Goal: Task Accomplishment & Management: Complete application form

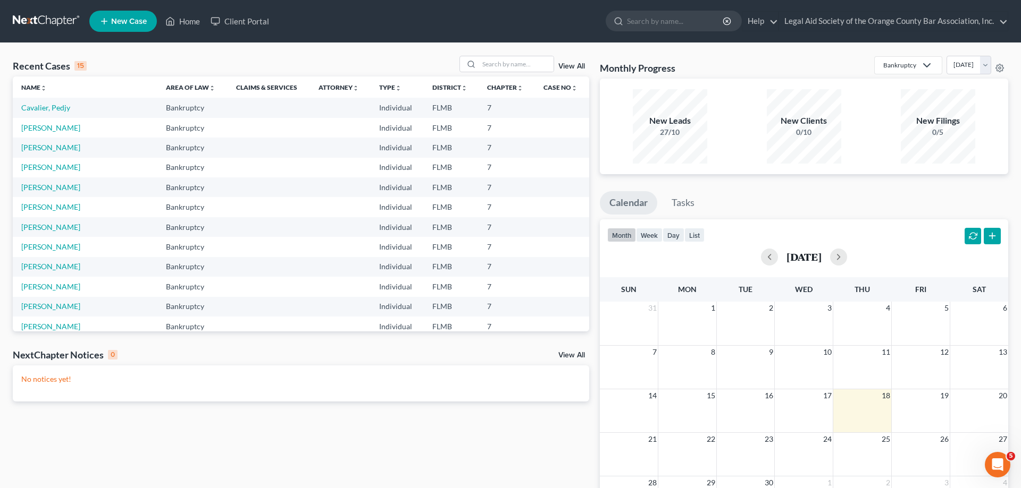
click at [583, 65] on link "View All" at bounding box center [571, 66] width 27 height 7
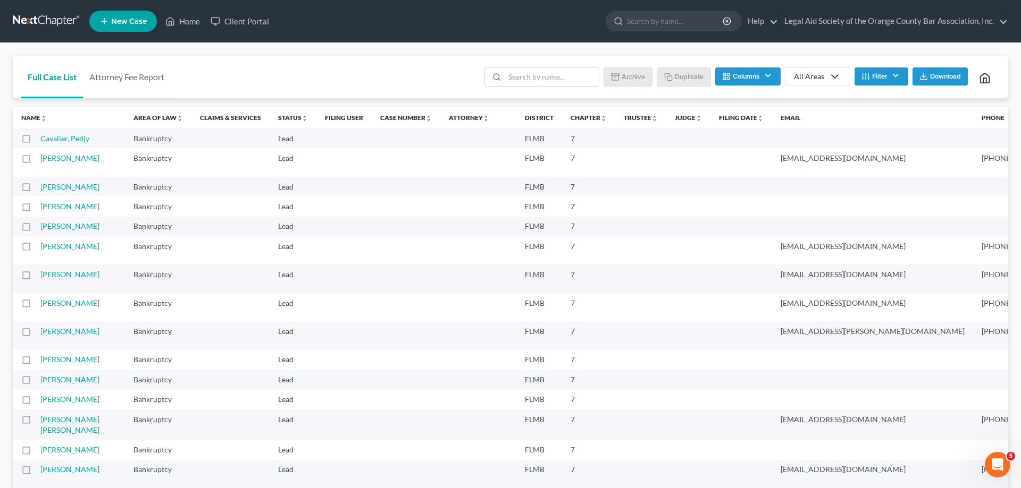
click at [766, 71] on button "Columns" at bounding box center [747, 77] width 65 height 18
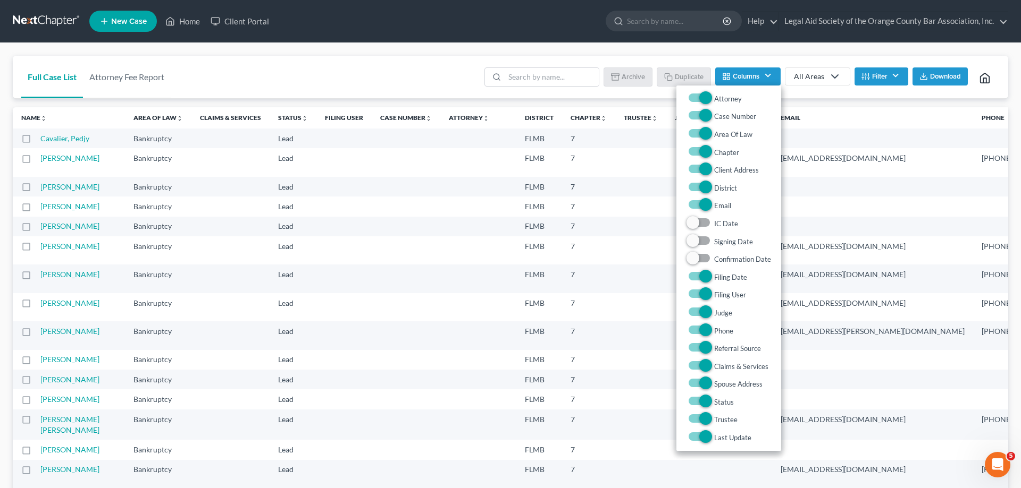
click at [766, 71] on button "Columns" at bounding box center [747, 77] width 65 height 18
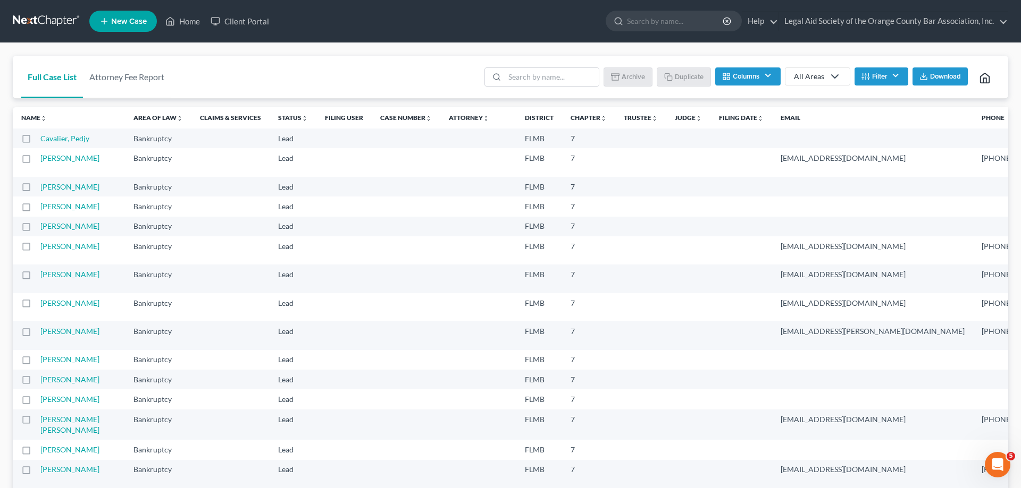
click at [808, 77] on div "All Areas" at bounding box center [809, 76] width 30 height 11
drag, startPoint x: 354, startPoint y: 85, endPoint x: 315, endPoint y: 28, distance: 68.8
click at [319, 28] on ul "New Case Home Client Portal - No Result - See all results Or Press Enter... Hel…" at bounding box center [548, 21] width 918 height 28
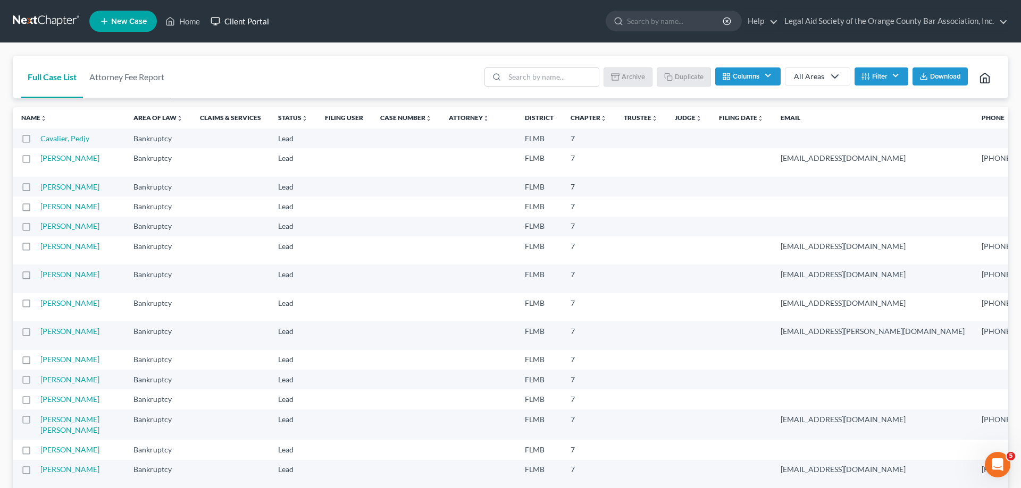
click at [246, 14] on link "Client Portal" at bounding box center [239, 21] width 69 height 19
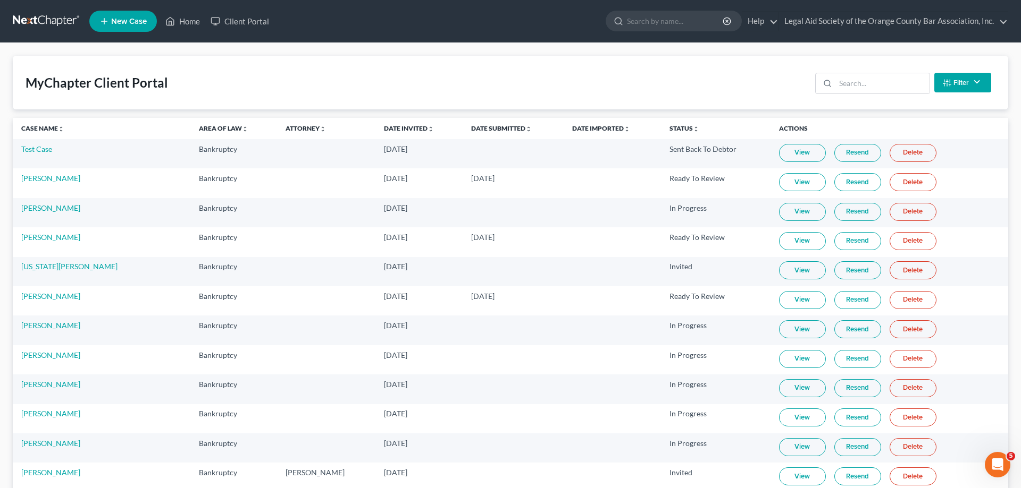
click at [36, 25] on link at bounding box center [47, 21] width 68 height 19
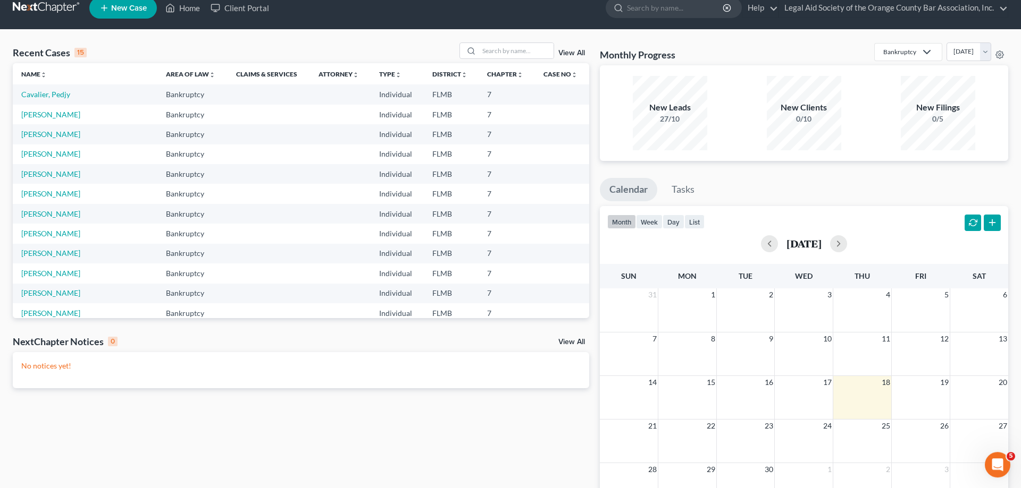
scroll to position [14, 0]
click at [580, 54] on link "View All" at bounding box center [571, 52] width 27 height 7
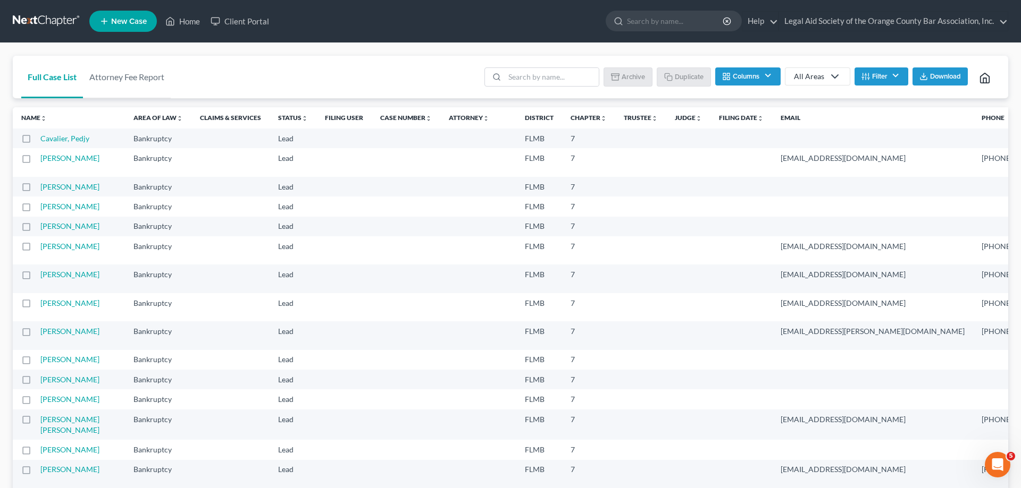
click at [36, 123] on th "Name unfold_more expand_more expand_less" at bounding box center [69, 117] width 112 height 21
click at [35, 125] on th "Name unfold_more expand_more expand_less" at bounding box center [68, 117] width 112 height 21
click at [32, 120] on link "Name unfold_more expand_more expand_less" at bounding box center [33, 118] width 26 height 8
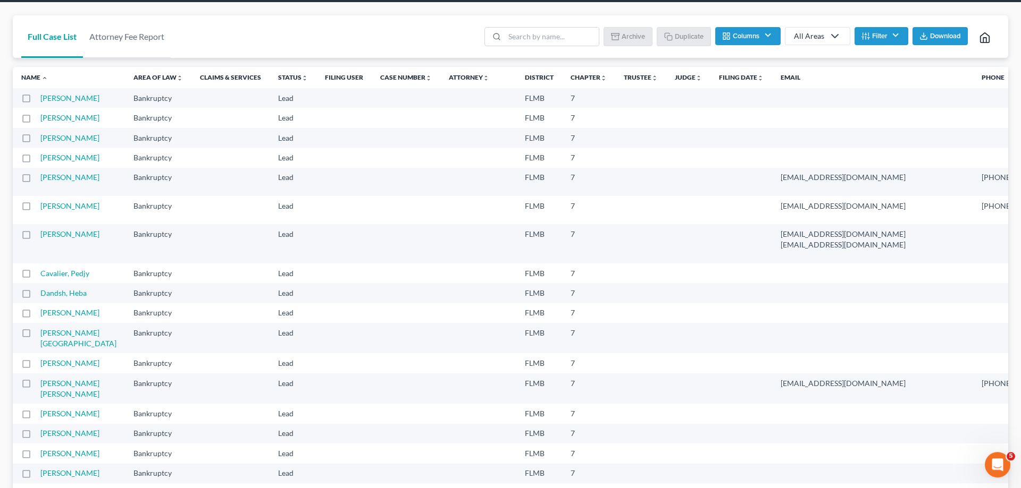
scroll to position [0, 0]
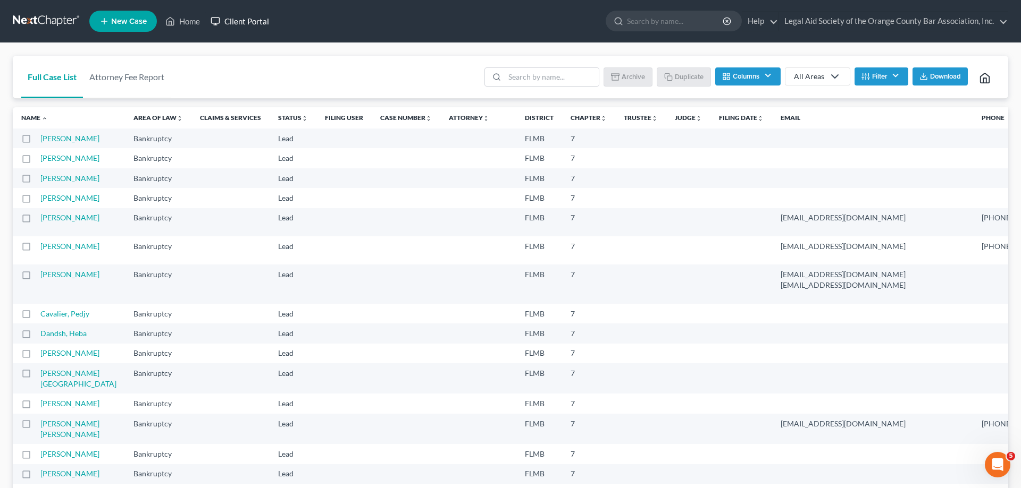
drag, startPoint x: 251, startPoint y: 4, endPoint x: 248, endPoint y: 26, distance: 22.0
click at [251, 14] on nav "Home New Case Client Portal Legal Aid Society of the Orange County Bar Associat…" at bounding box center [510, 21] width 1021 height 43
click at [248, 21] on link "Client Portal" at bounding box center [239, 21] width 69 height 19
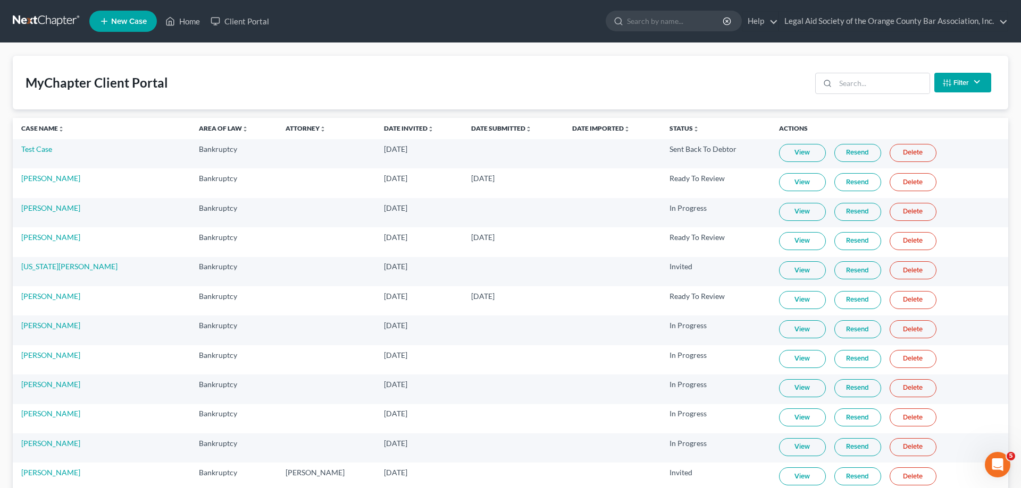
click at [779, 247] on link "View" at bounding box center [802, 241] width 47 height 18
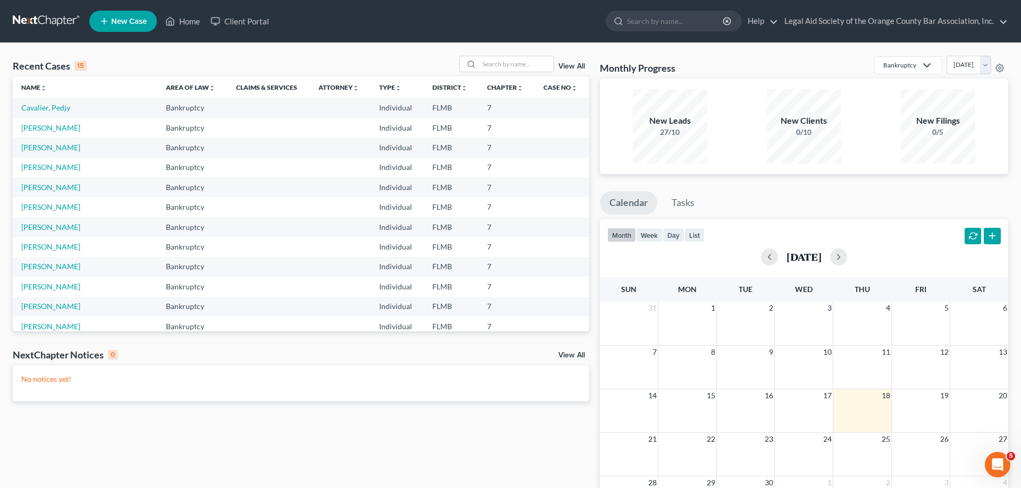
click at [568, 69] on link "View All" at bounding box center [571, 66] width 27 height 7
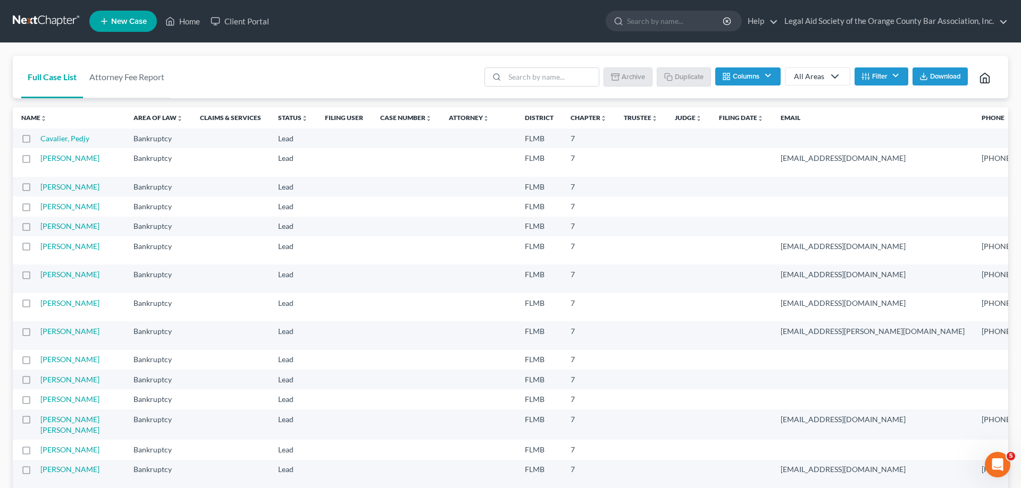
click at [52, 73] on link "Full Case List" at bounding box center [52, 77] width 62 height 43
click at [47, 80] on link "Full Case List" at bounding box center [52, 77] width 62 height 43
click at [27, 120] on link "Name unfold_more expand_more expand_less" at bounding box center [34, 118] width 26 height 8
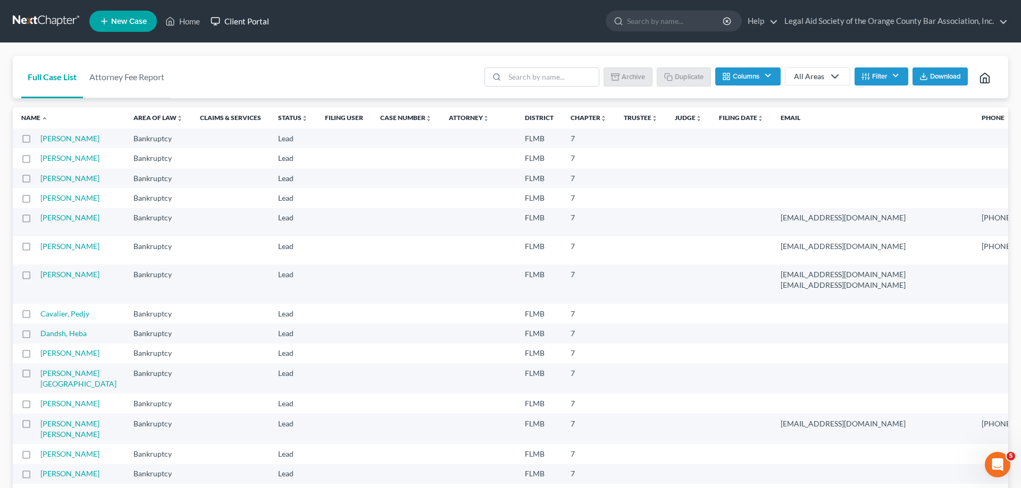
click at [249, 24] on link "Client Portal" at bounding box center [239, 21] width 69 height 19
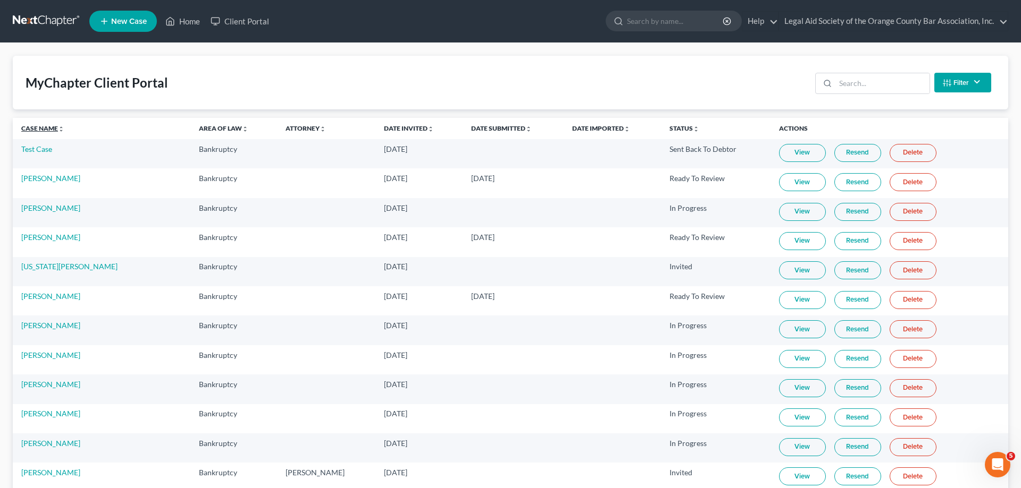
click at [36, 129] on link "Case Name unfold_more expand_more expand_less" at bounding box center [42, 128] width 43 height 8
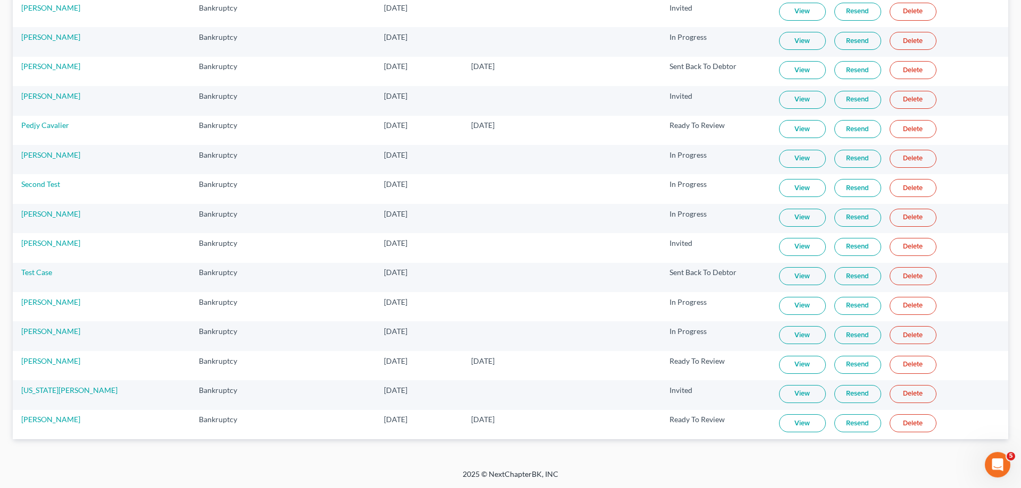
scroll to position [937, 0]
click at [783, 275] on link "View" at bounding box center [802, 276] width 47 height 18
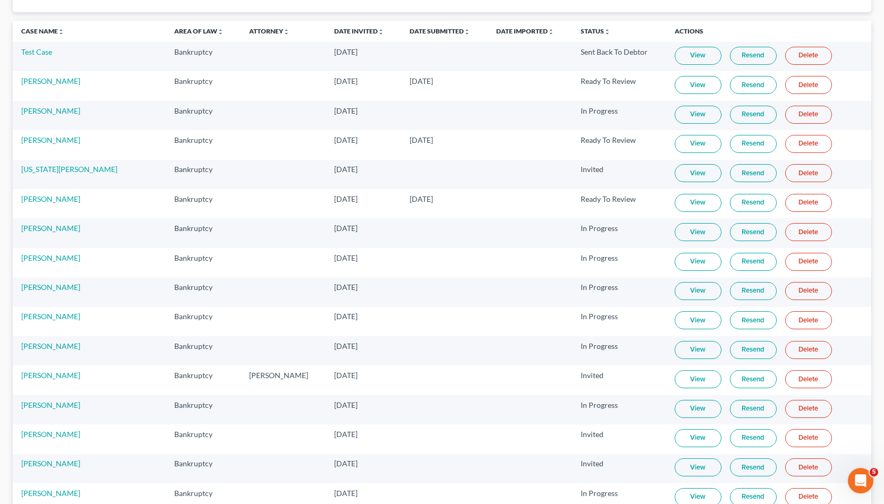
scroll to position [95, 0]
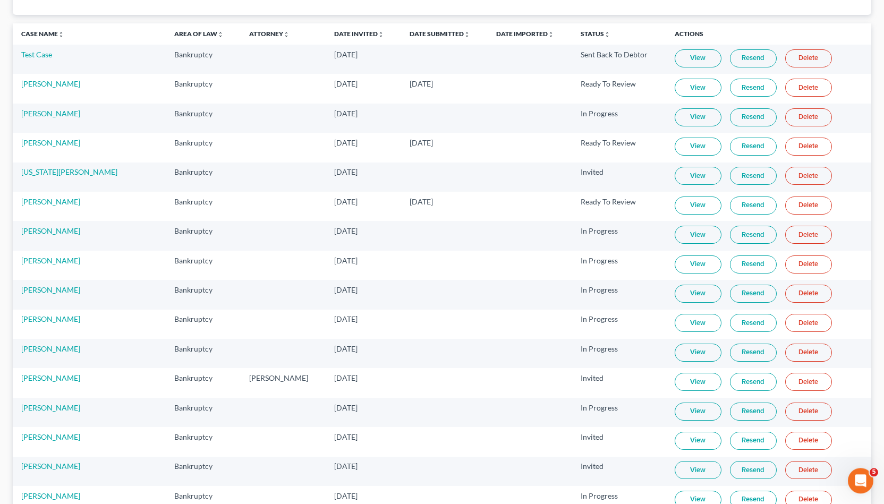
click at [675, 146] on link "View" at bounding box center [698, 147] width 47 height 18
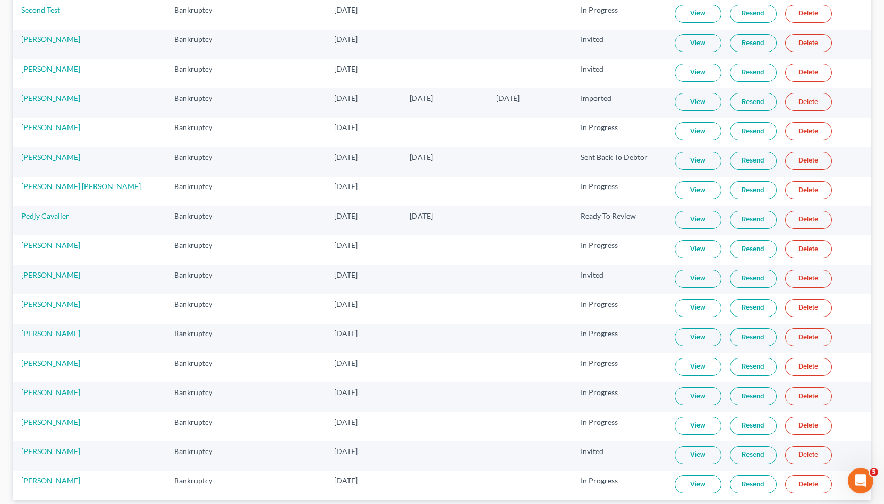
scroll to position [871, 0]
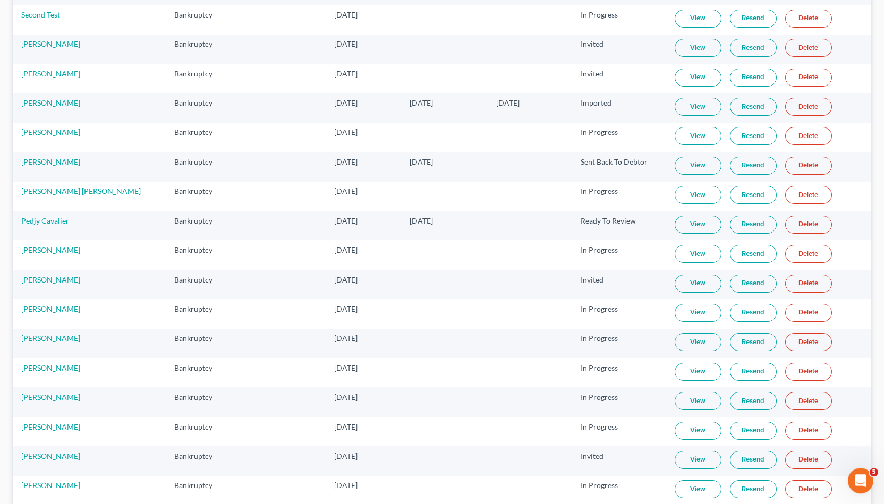
click at [675, 98] on link "View" at bounding box center [698, 107] width 47 height 18
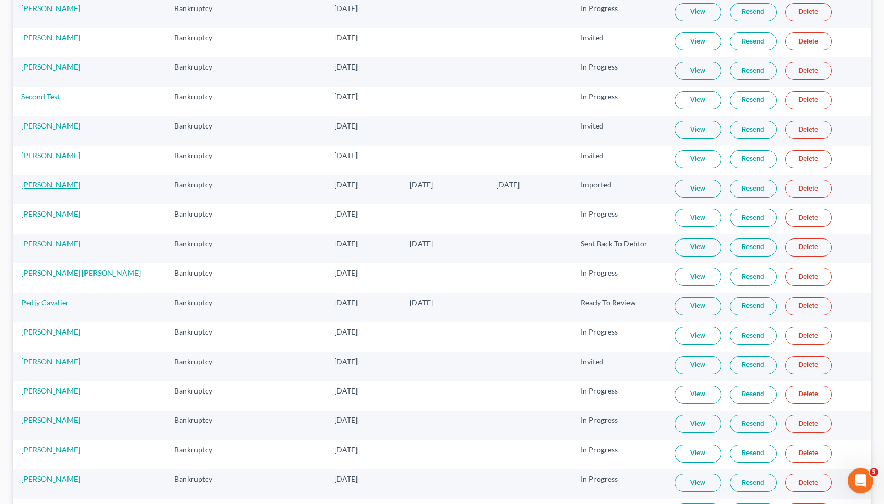
click at [49, 180] on link "[PERSON_NAME]" at bounding box center [50, 184] width 59 height 9
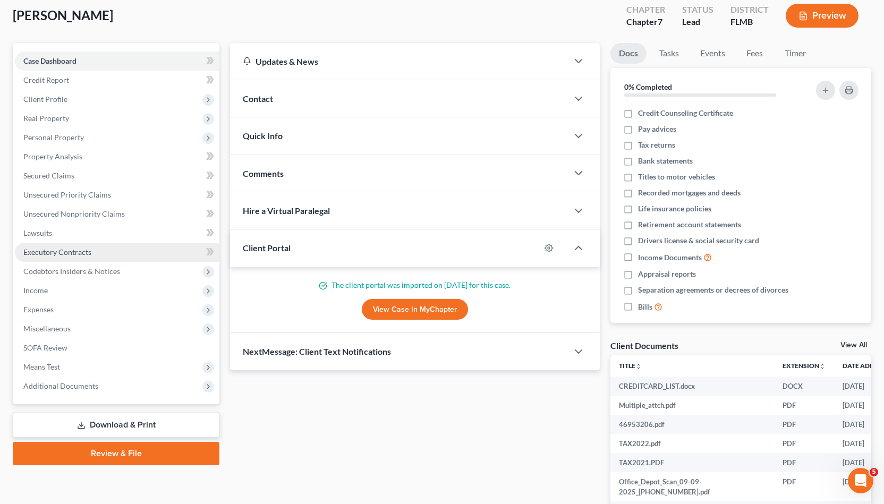
scroll to position [1, 0]
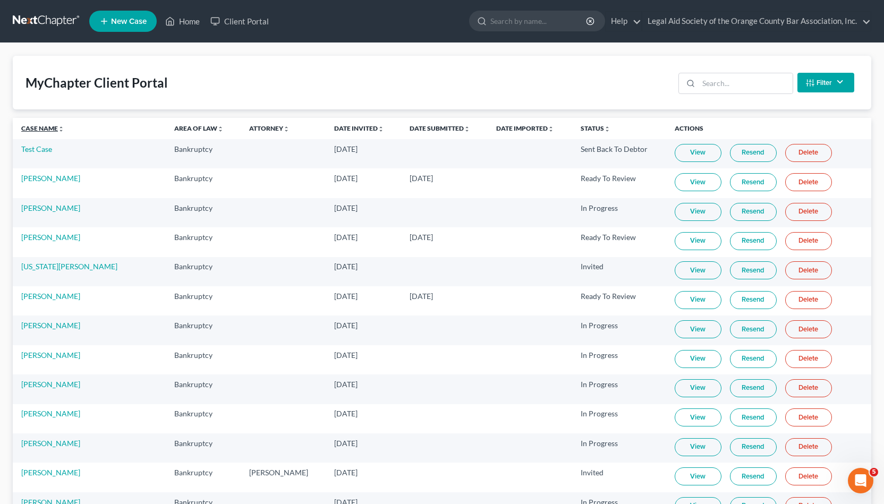
click at [57, 127] on link "Case Name unfold_more expand_more expand_less" at bounding box center [42, 128] width 43 height 8
click at [32, 238] on link "[PERSON_NAME]" at bounding box center [50, 237] width 59 height 9
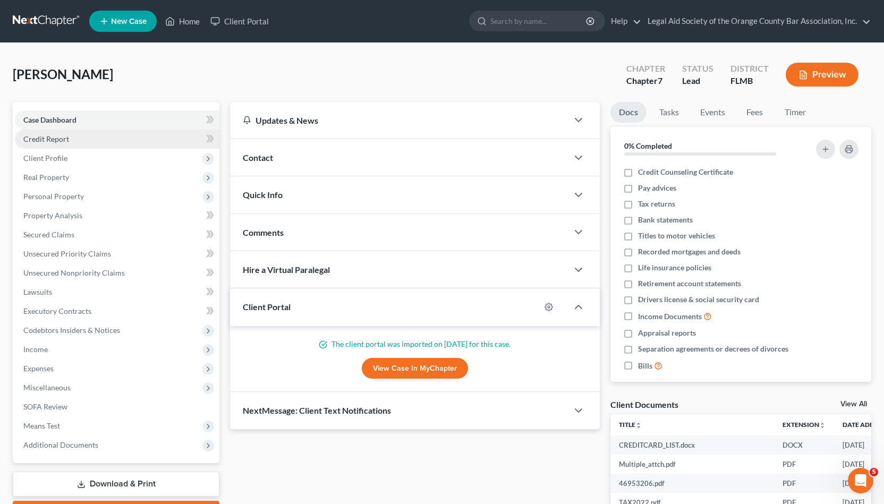
click at [163, 134] on link "Credit Report" at bounding box center [117, 139] width 205 height 19
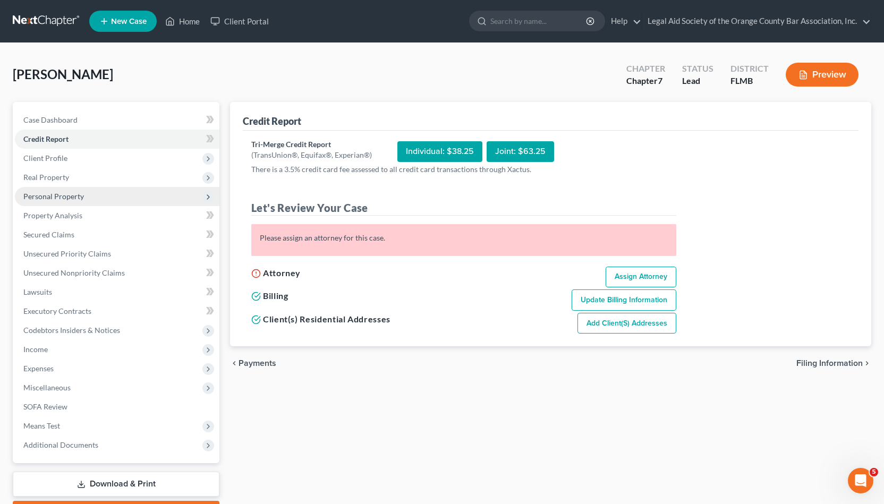
click at [157, 192] on span "Personal Property" at bounding box center [117, 196] width 205 height 19
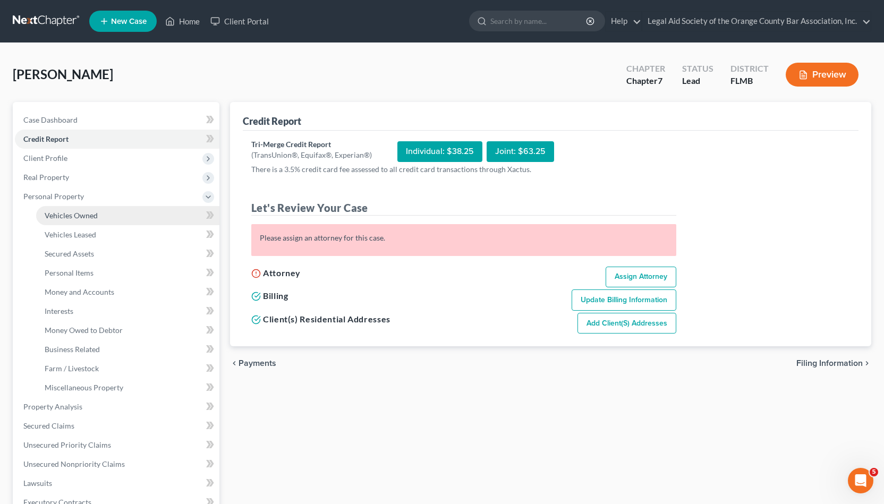
click at [146, 215] on link "Vehicles Owned" at bounding box center [127, 215] width 183 height 19
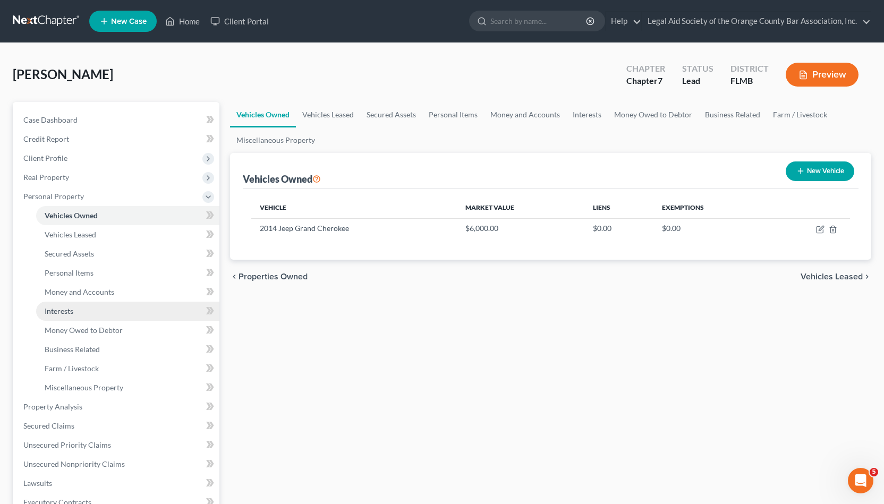
click at [138, 307] on link "Interests" at bounding box center [127, 311] width 183 height 19
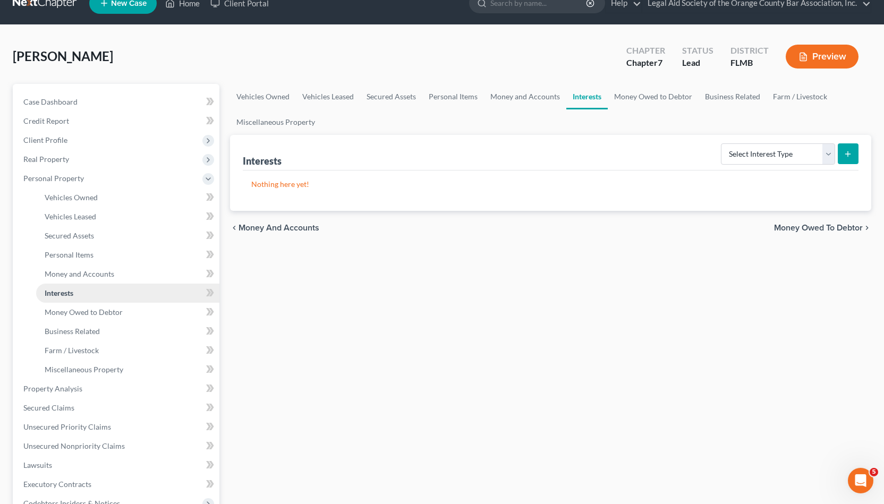
scroll to position [18, 0]
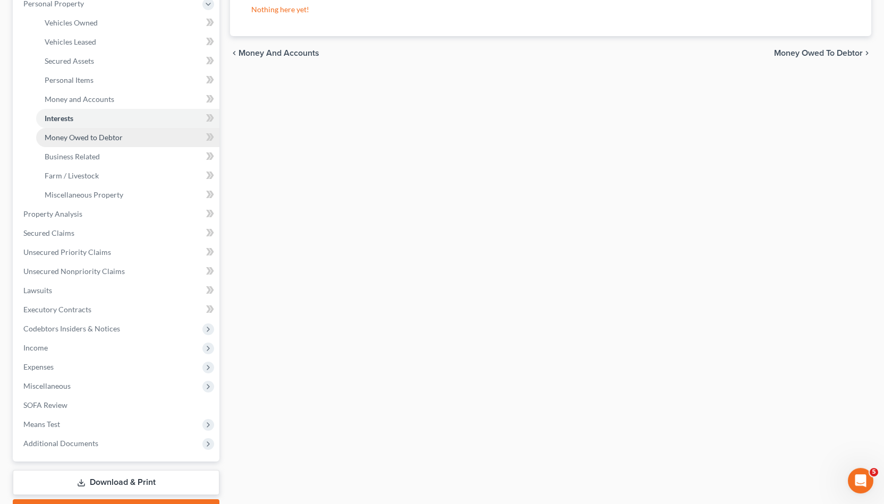
click at [138, 321] on span "Codebtors Insiders & Notices" at bounding box center [117, 328] width 205 height 19
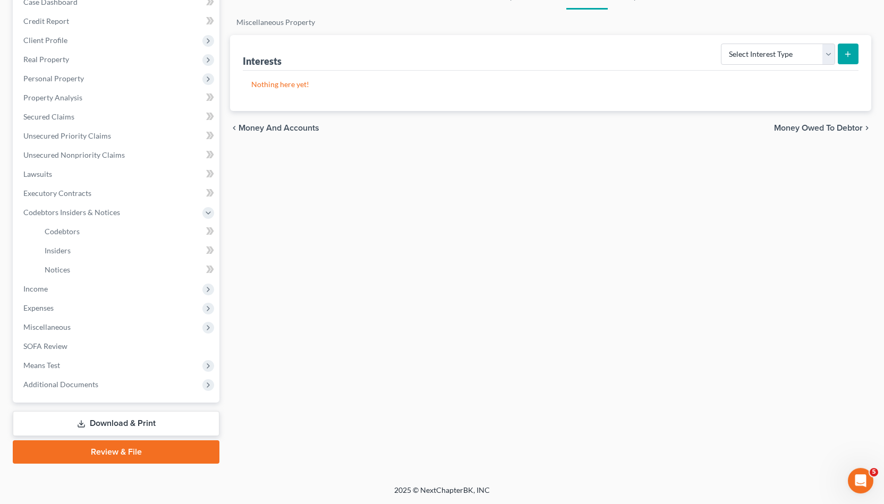
scroll to position [116, 0]
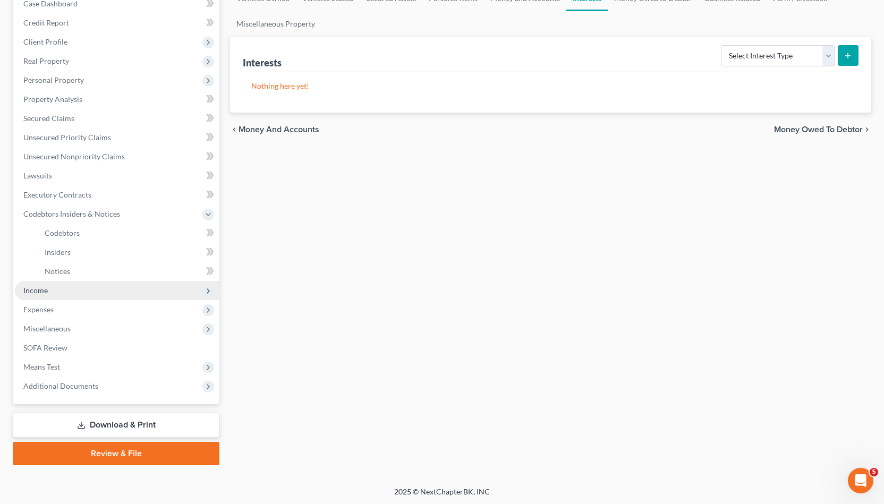
click at [106, 294] on span "Income" at bounding box center [117, 290] width 205 height 19
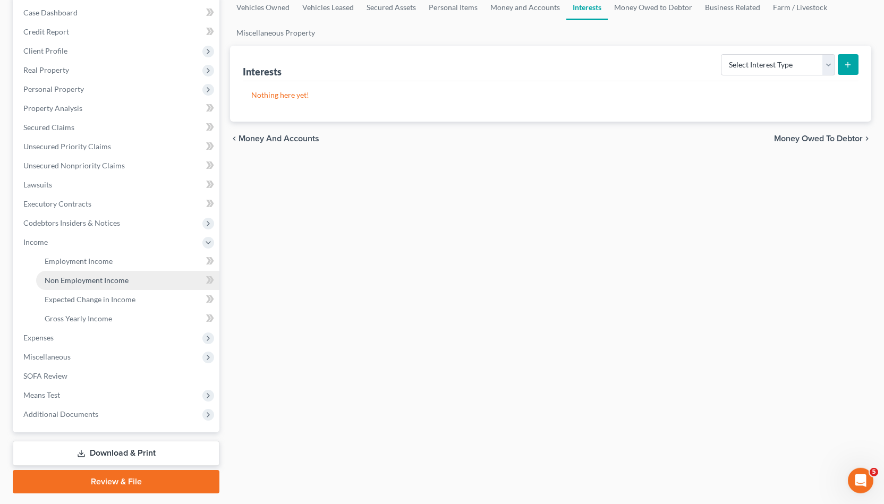
scroll to position [136, 0]
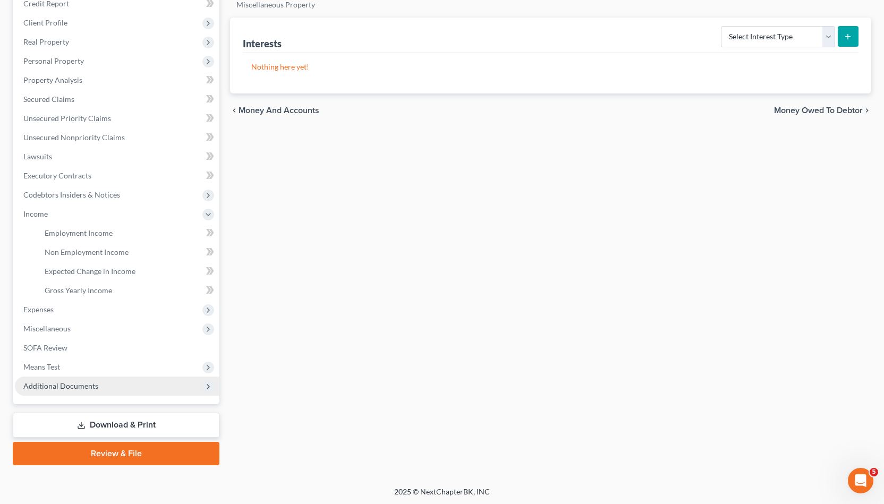
click at [99, 394] on span "Additional Documents" at bounding box center [117, 386] width 205 height 19
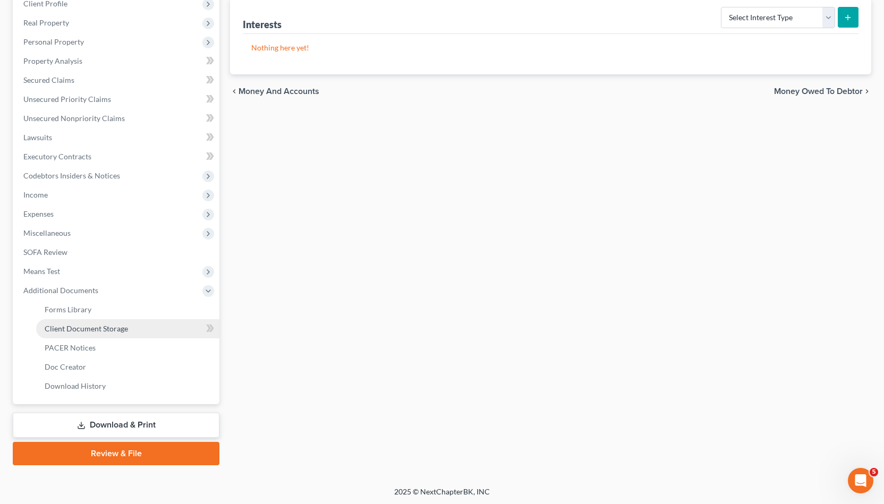
scroll to position [0, 0]
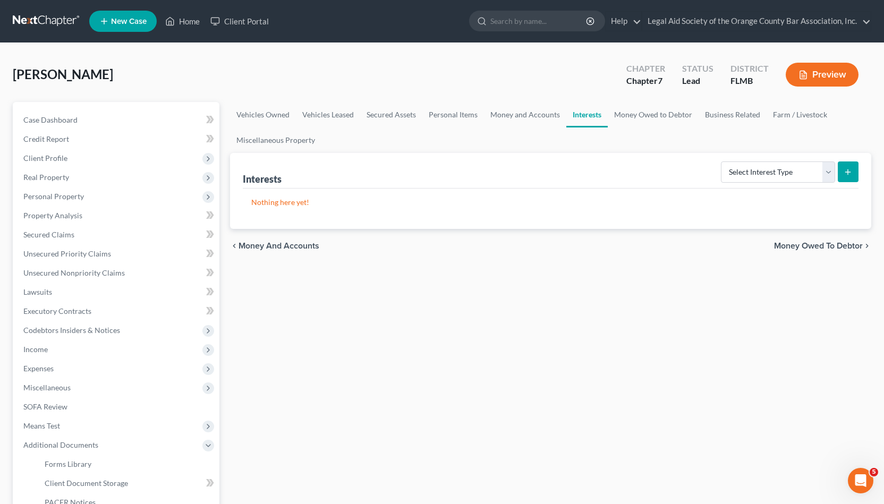
click at [820, 78] on button "Preview" at bounding box center [822, 75] width 73 height 24
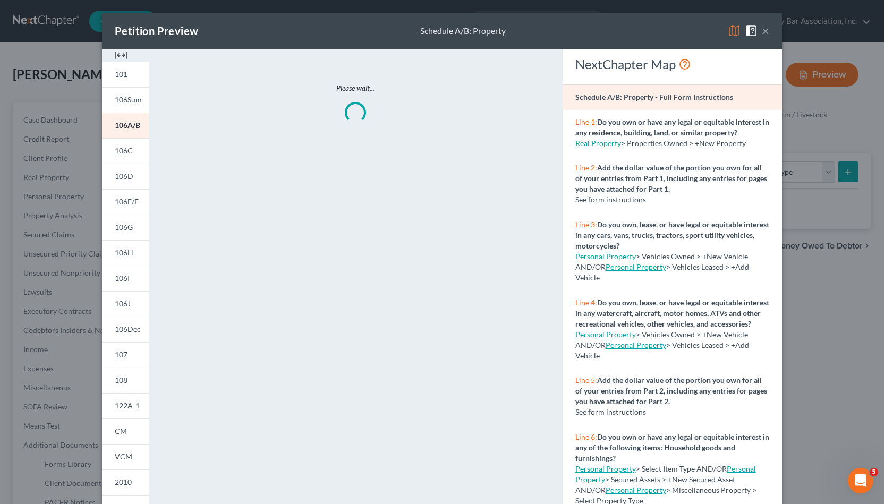
scroll to position [6, 0]
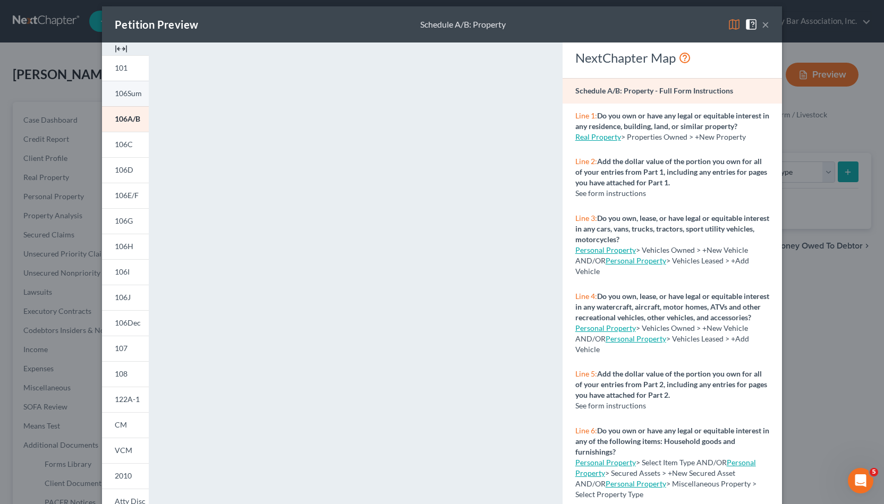
click at [126, 86] on link "106Sum" at bounding box center [125, 94] width 47 height 26
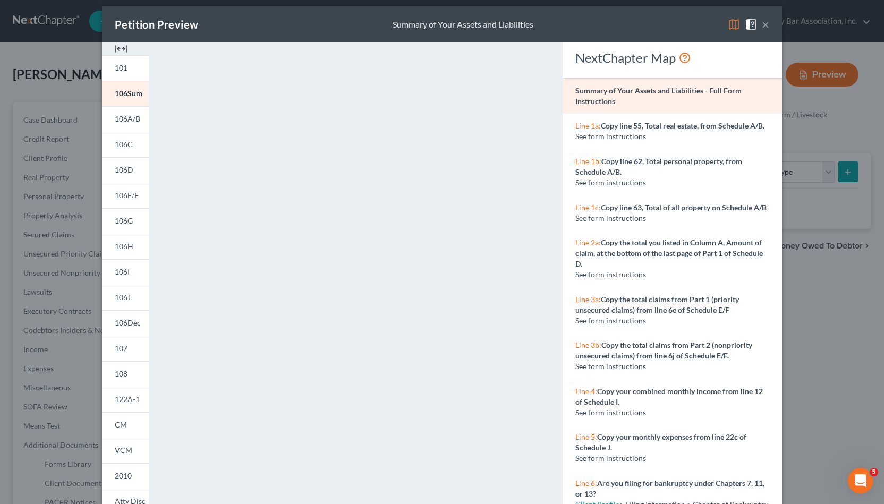
click at [765, 23] on button "×" at bounding box center [765, 24] width 7 height 13
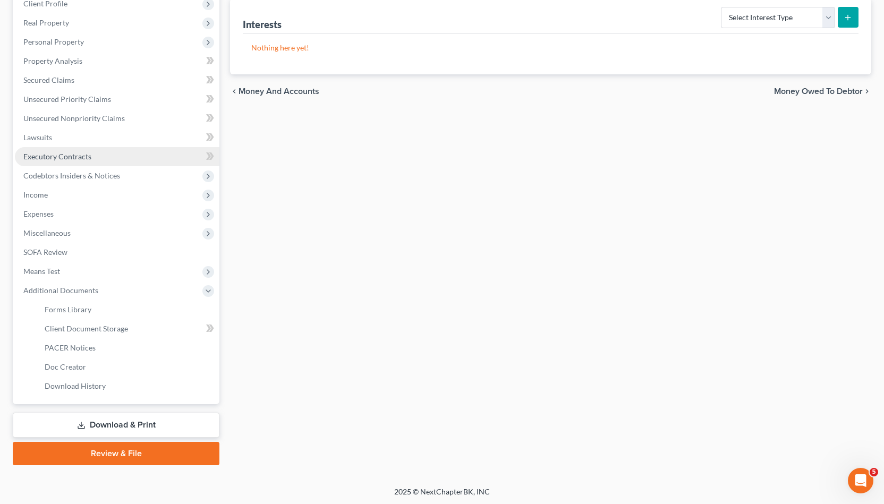
scroll to position [0, 0]
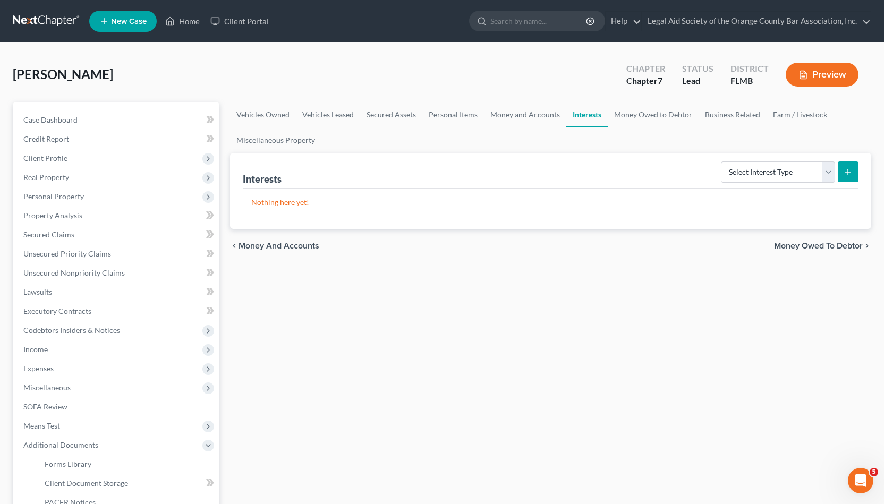
click at [818, 71] on button "Preview" at bounding box center [822, 75] width 73 height 24
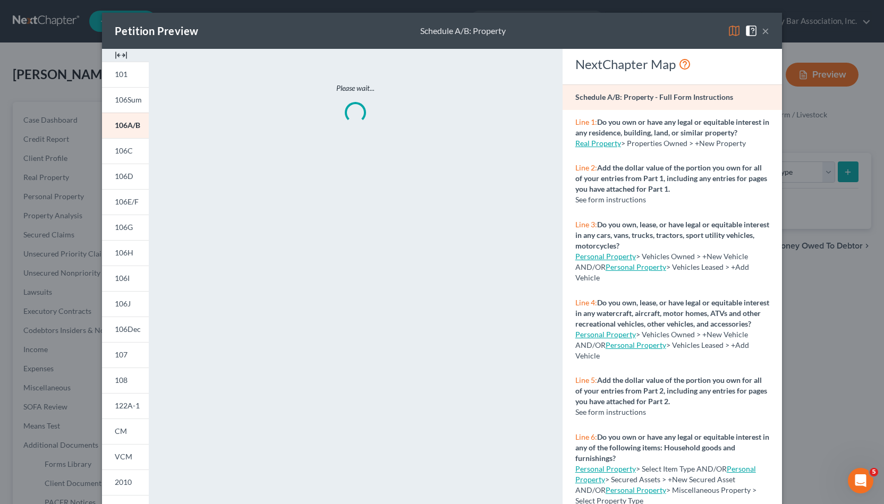
click at [768, 30] on button "×" at bounding box center [765, 30] width 7 height 13
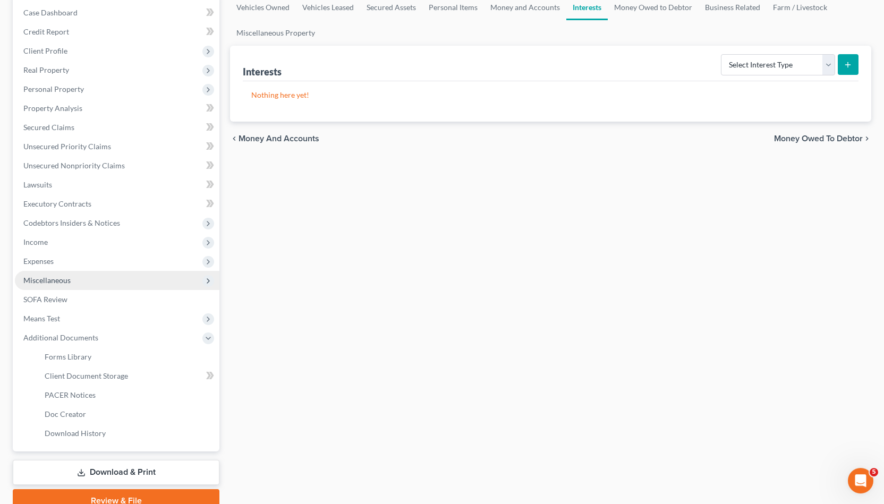
scroll to position [116, 0]
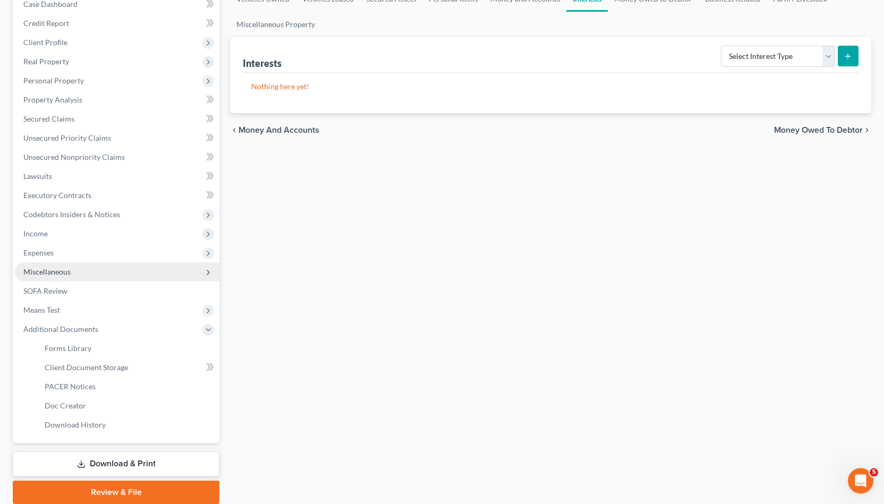
click at [184, 263] on span "Miscellaneous" at bounding box center [117, 272] width 205 height 19
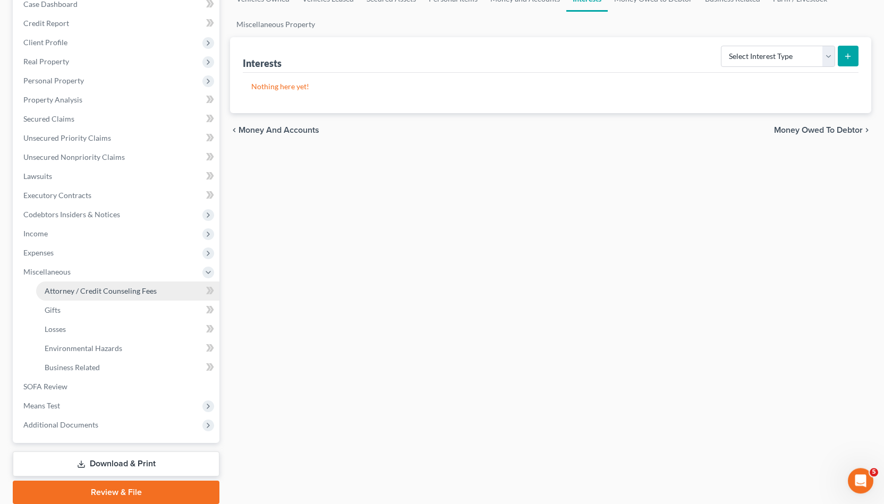
click at [188, 286] on link "Attorney / Credit Counseling Fees" at bounding box center [127, 291] width 183 height 19
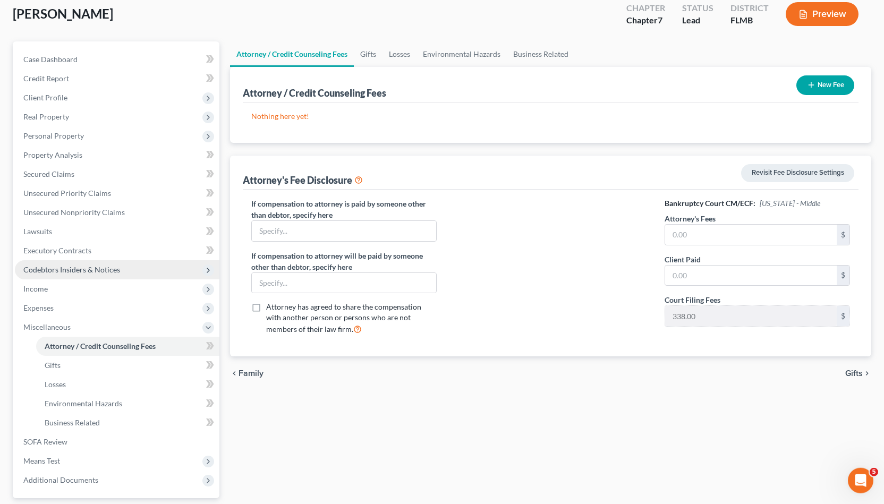
scroll to position [67, 0]
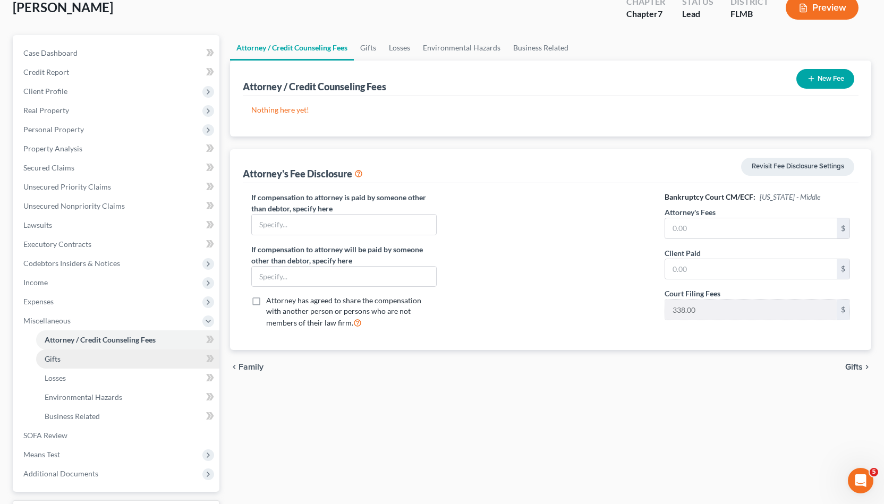
click at [175, 360] on link "Gifts" at bounding box center [127, 359] width 183 height 19
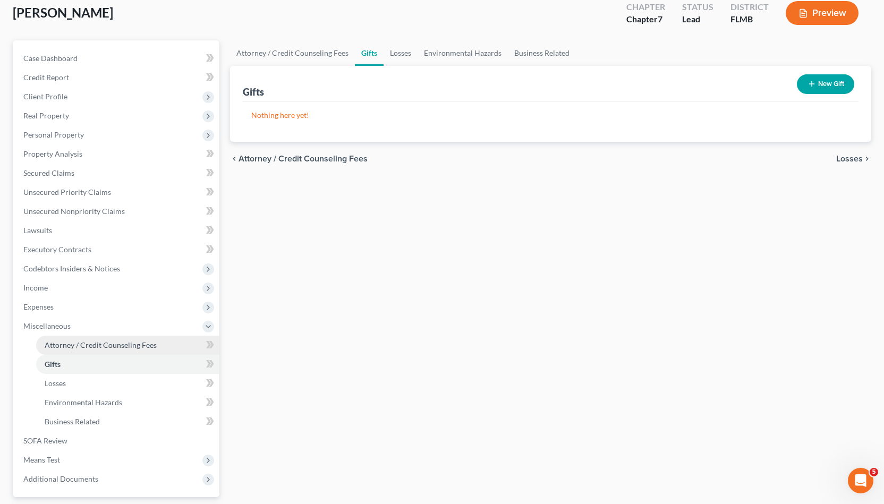
scroll to position [62, 0]
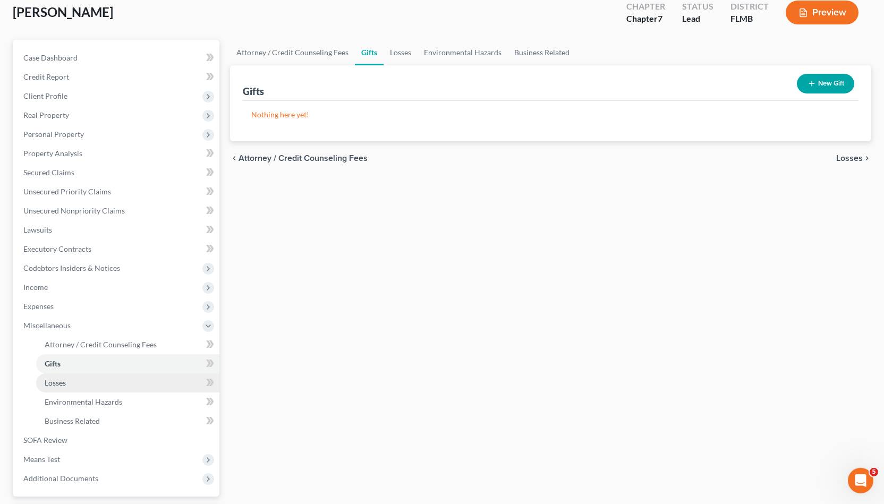
click at [177, 383] on link "Losses" at bounding box center [127, 383] width 183 height 19
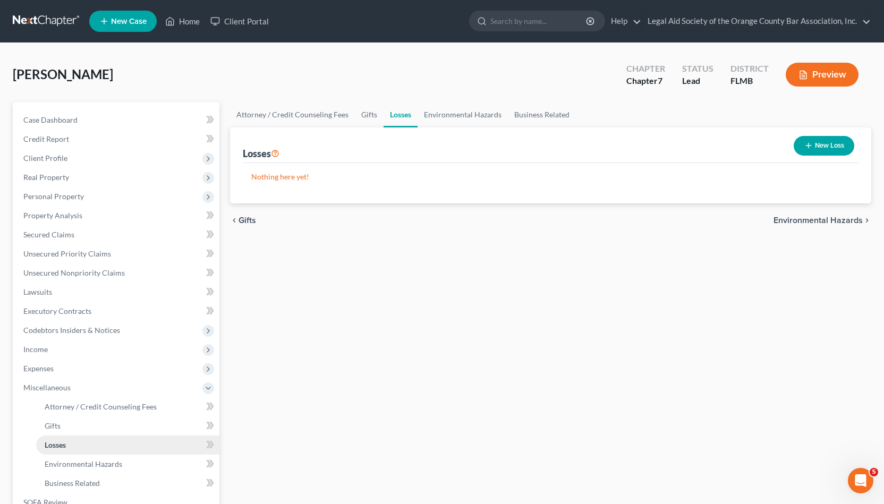
scroll to position [79, 0]
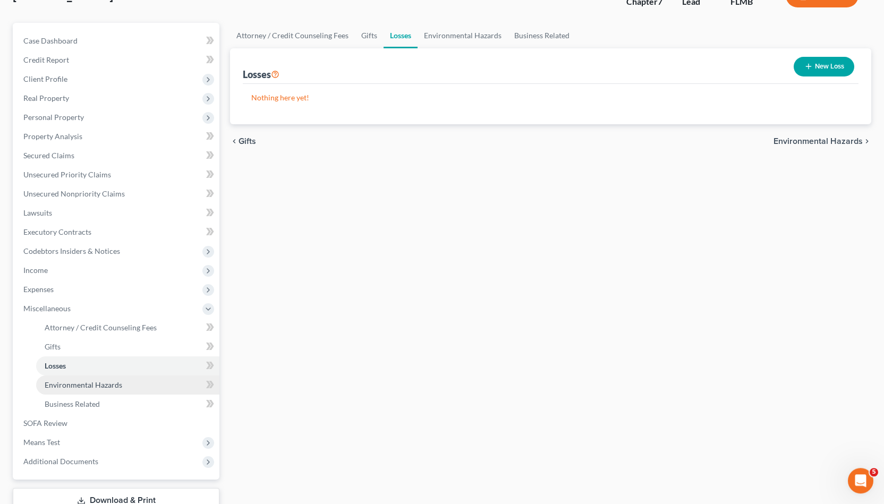
click at [182, 392] on link "Environmental Hazards" at bounding box center [127, 385] width 183 height 19
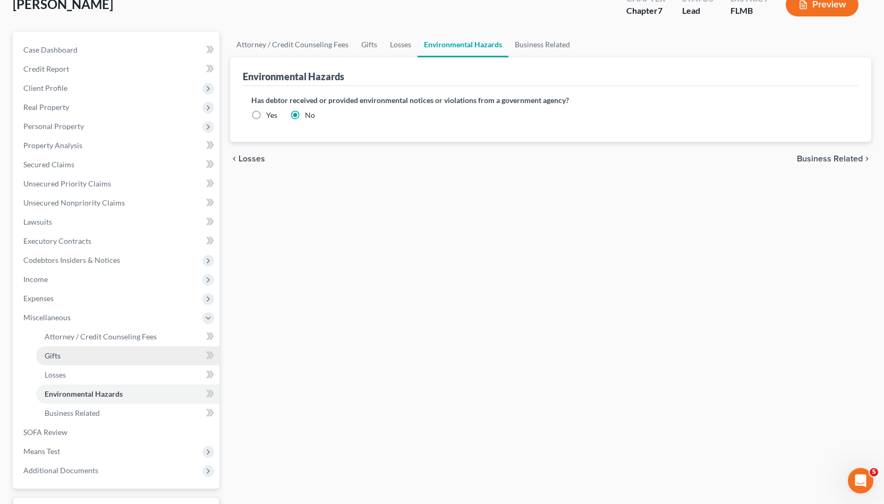
scroll to position [70, 0]
click at [610, 186] on div "Attorney / Credit Counseling Fees Gifts Losses Environmental Hazards Business R…" at bounding box center [551, 291] width 652 height 518
click at [159, 332] on link "Attorney / Credit Counseling Fees" at bounding box center [127, 336] width 183 height 19
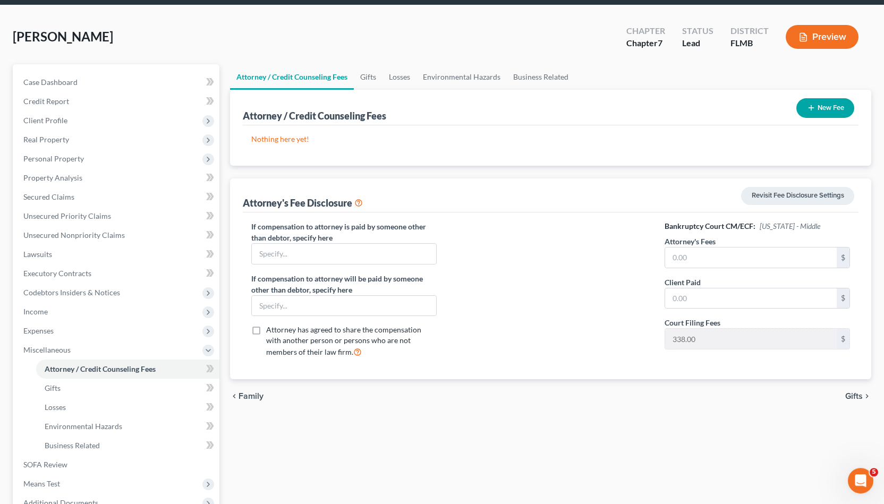
scroll to position [38, 0]
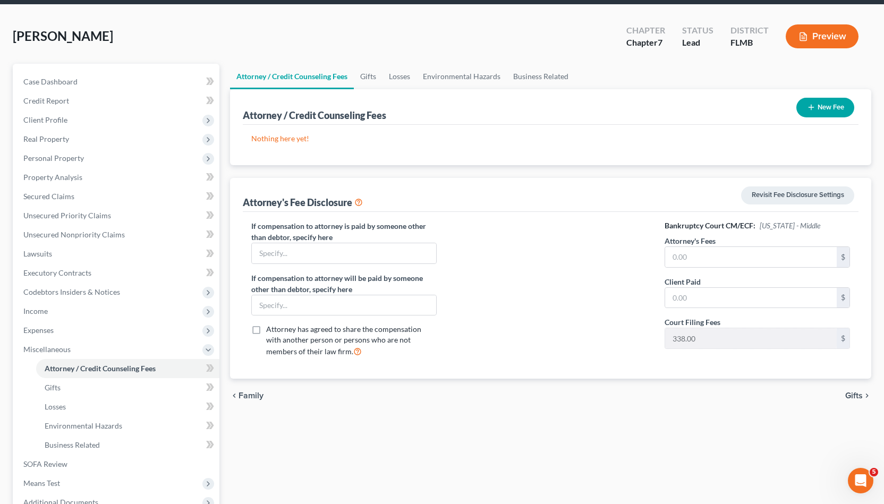
click at [640, 168] on div "Attorney / Credit Counseling Fees New Fee Nothing here yet! Attorney / Credit C…" at bounding box center [551, 234] width 642 height 290
